Goal: Task Accomplishment & Management: Manage account settings

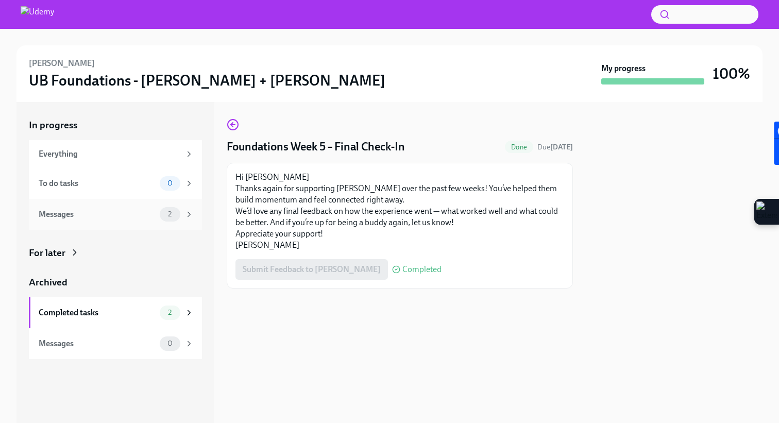
click at [150, 211] on div "Messages" at bounding box center [97, 214] width 117 height 11
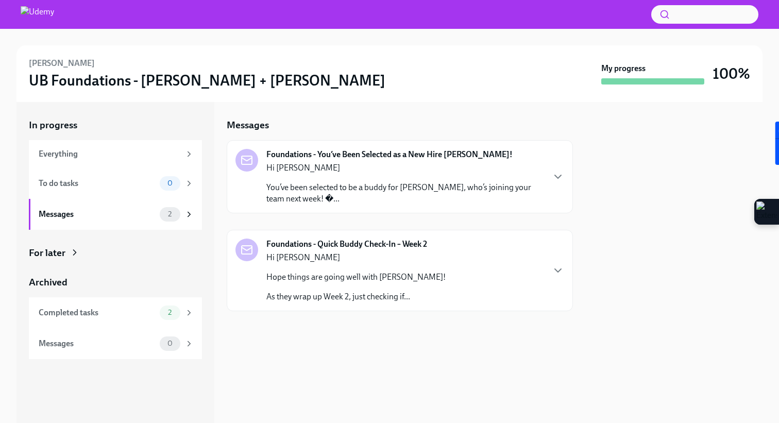
click at [376, 279] on p "Hope things are going well with [PERSON_NAME]!" at bounding box center [356, 277] width 179 height 11
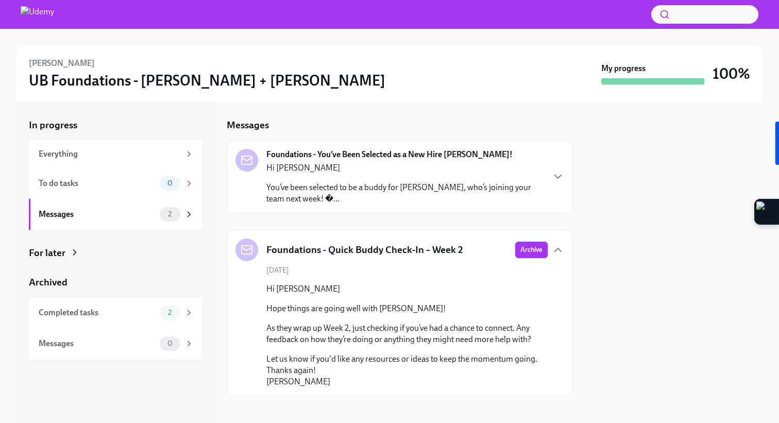
scroll to position [6, 0]
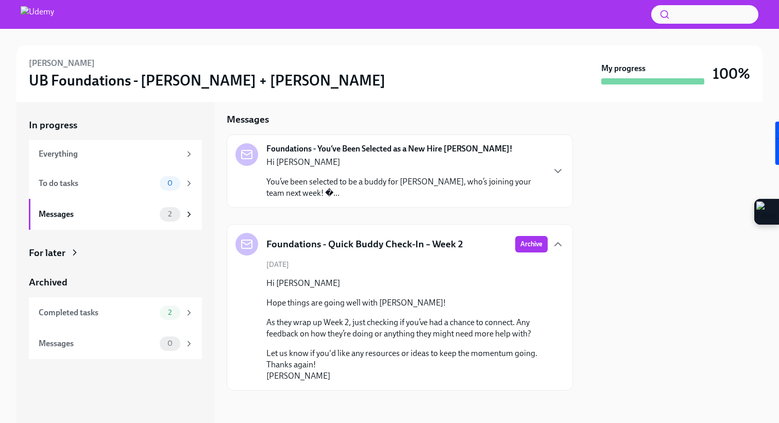
click at [428, 179] on p "You’ve been selected to be a buddy for [PERSON_NAME], who’s joining your team n…" at bounding box center [405, 187] width 277 height 23
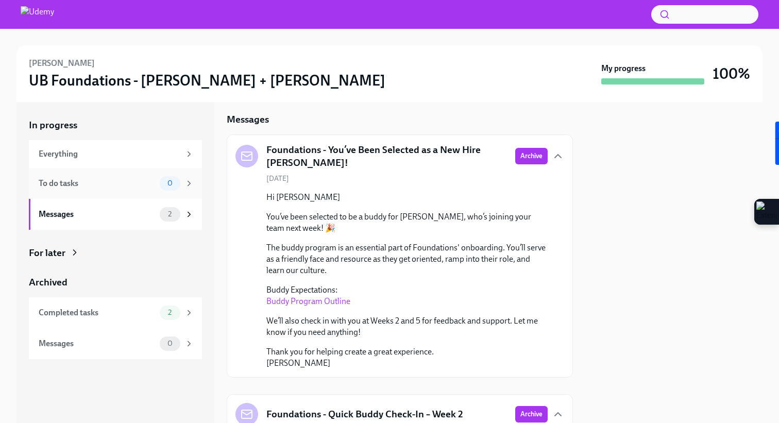
click at [123, 187] on div "To do tasks" at bounding box center [97, 183] width 117 height 11
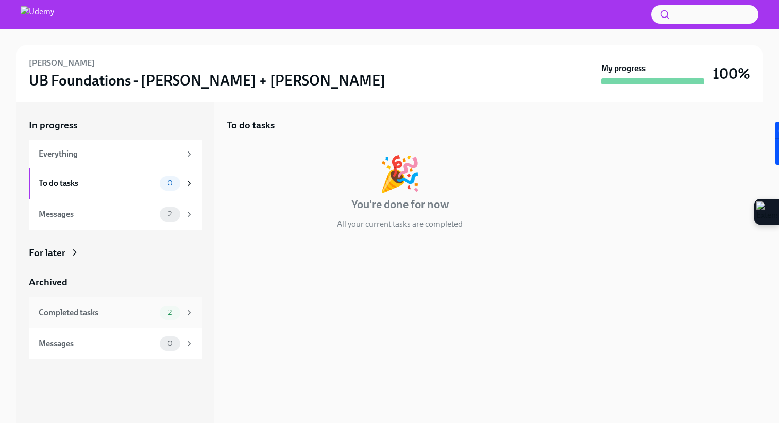
click at [137, 324] on div "Completed tasks 2" at bounding box center [115, 312] width 173 height 31
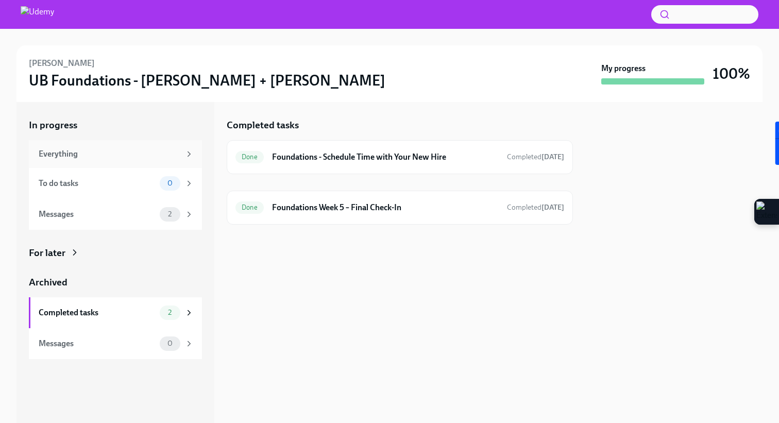
click at [139, 159] on div "Everything" at bounding box center [110, 153] width 142 height 11
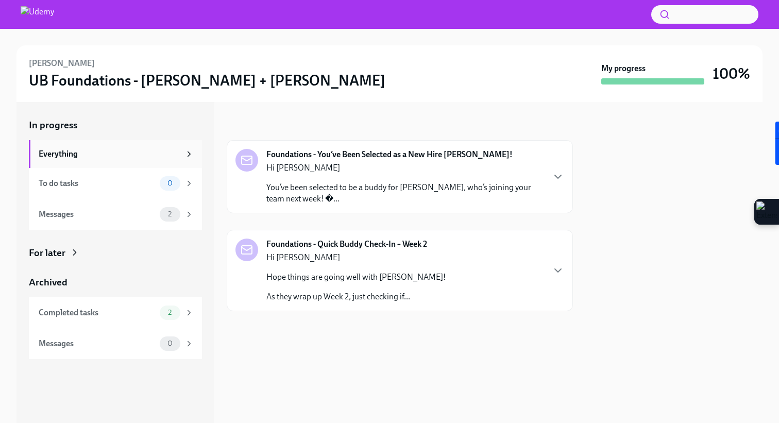
click at [132, 147] on div "Everything" at bounding box center [115, 154] width 173 height 28
click at [59, 253] on div "For later" at bounding box center [47, 252] width 37 height 13
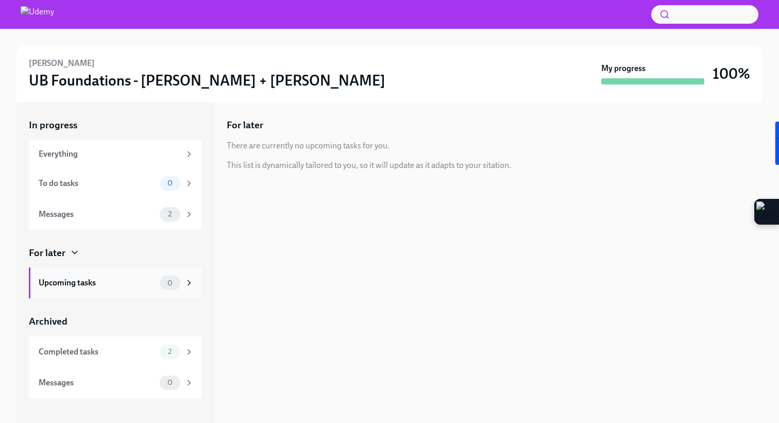
click at [93, 280] on div "Upcoming tasks" at bounding box center [97, 282] width 117 height 11
